Goal: Check status: Check status

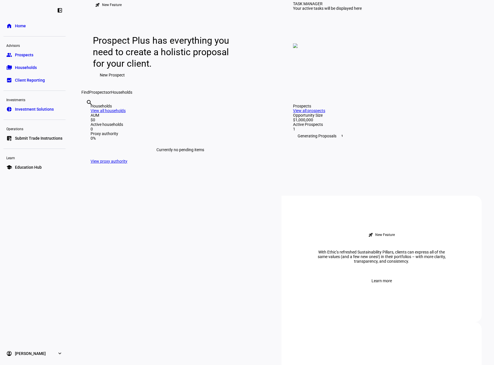
scroll to position [86, 0]
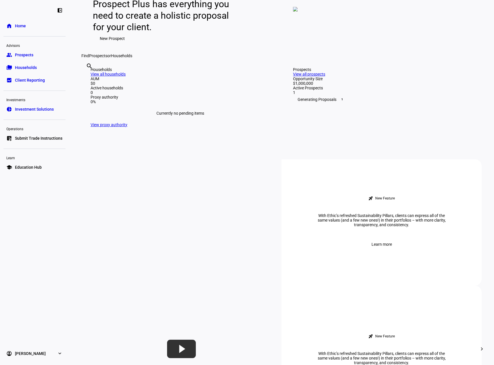
click at [332, 104] on div "Generating Proposals 1" at bounding box center [382, 99] width 179 height 9
click at [325, 76] on link "View all prospects" at bounding box center [309, 74] width 32 height 5
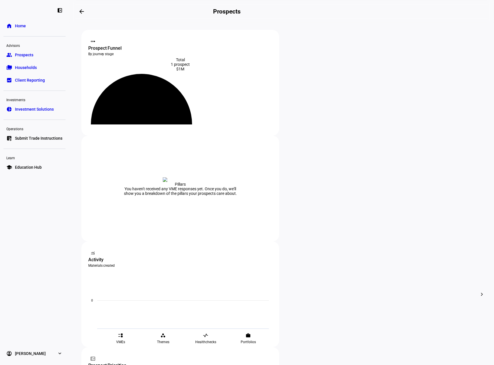
click at [287, 211] on div at bounding box center [247, 182] width 494 height 365
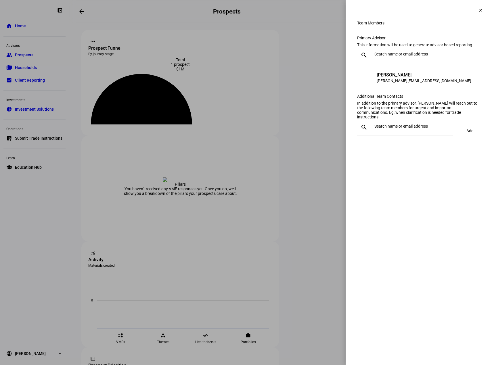
click at [251, 209] on div at bounding box center [247, 182] width 494 height 365
